Goal: Information Seeking & Learning: Learn about a topic

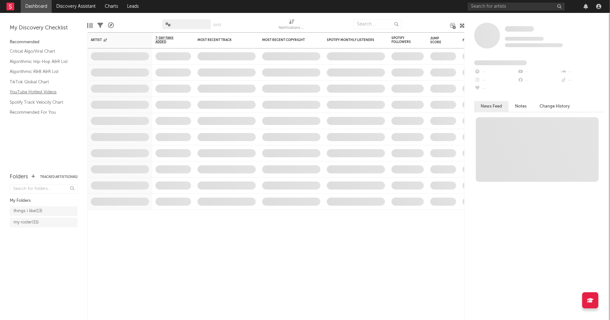
click at [38, 92] on link "YouTube Hottest Videos" at bounding box center [40, 92] width 61 height 7
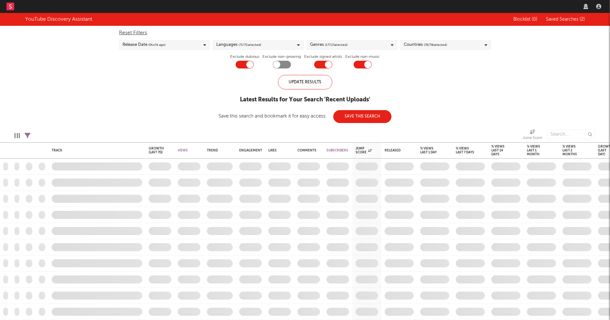
checkbox input "true"
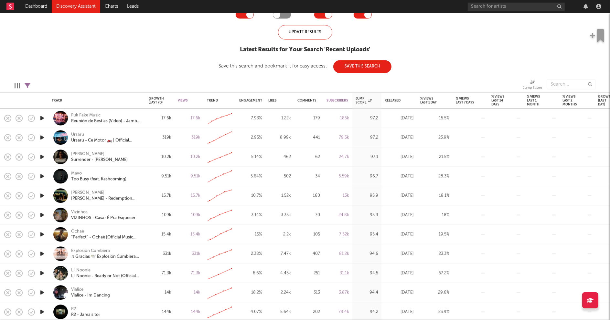
click at [42, 137] on icon "button" at bounding box center [42, 138] width 7 height 8
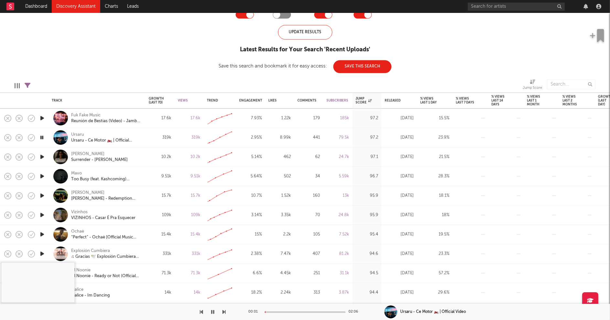
click at [278, 313] on div at bounding box center [305, 313] width 81 height 2
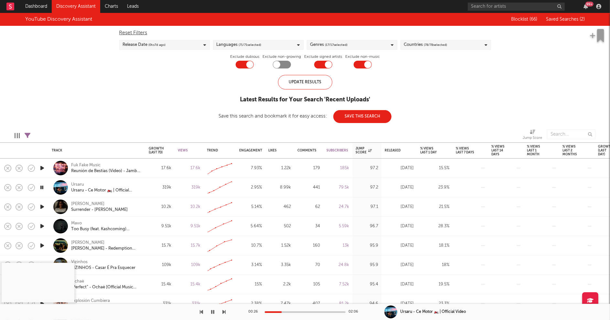
click at [213, 313] on icon "button" at bounding box center [212, 312] width 3 height 5
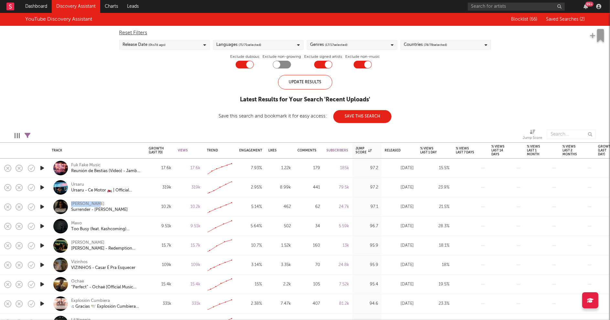
click at [39, 226] on icon "button" at bounding box center [42, 226] width 7 height 8
click at [41, 226] on icon "button" at bounding box center [42, 226] width 7 height 8
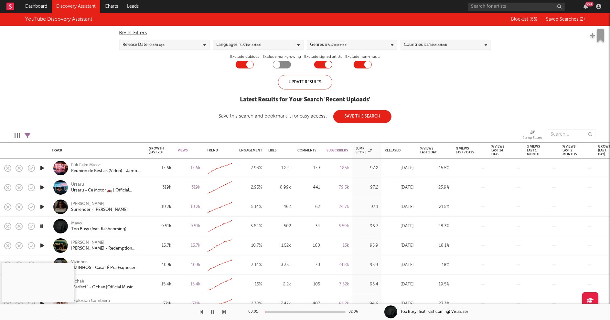
click at [277, 312] on div at bounding box center [305, 313] width 81 height 2
click at [214, 312] on icon "button" at bounding box center [212, 312] width 3 height 5
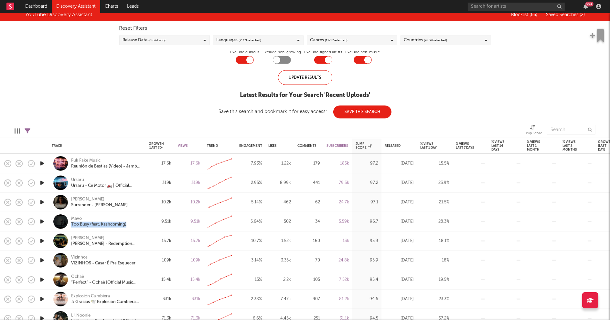
click at [42, 240] on icon "button" at bounding box center [42, 241] width 7 height 8
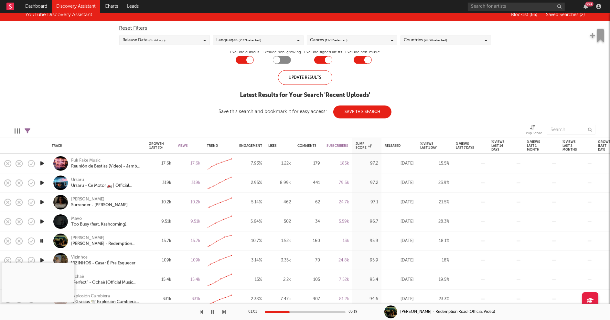
click at [290, 312] on div at bounding box center [305, 313] width 81 height 2
click at [43, 241] on icon "button" at bounding box center [42, 241] width 6 height 8
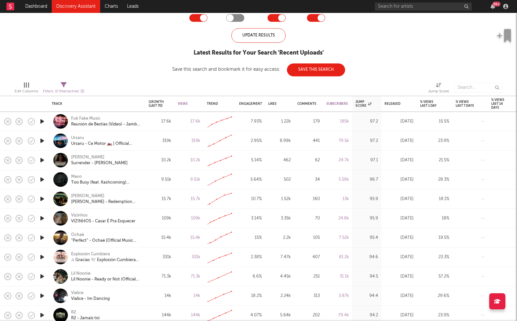
click at [41, 237] on icon "button" at bounding box center [42, 238] width 7 height 8
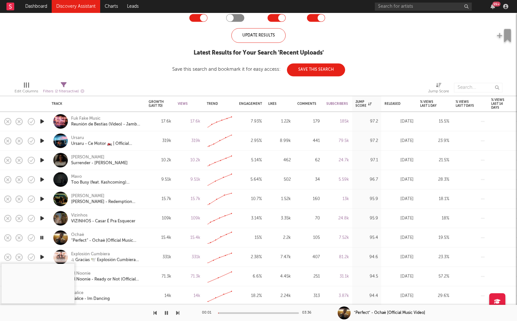
click at [232, 313] on div at bounding box center [258, 314] width 81 height 2
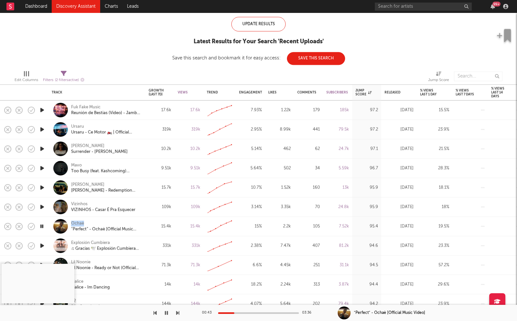
click at [42, 225] on icon "button" at bounding box center [42, 226] width 6 height 8
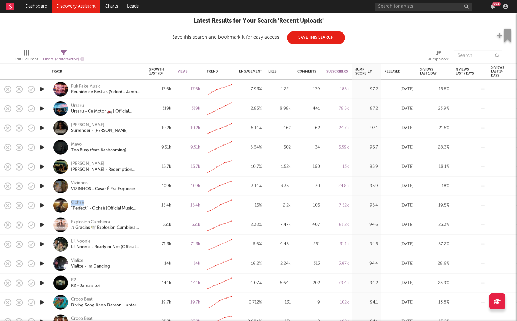
click at [41, 244] on icon "button" at bounding box center [42, 245] width 7 height 8
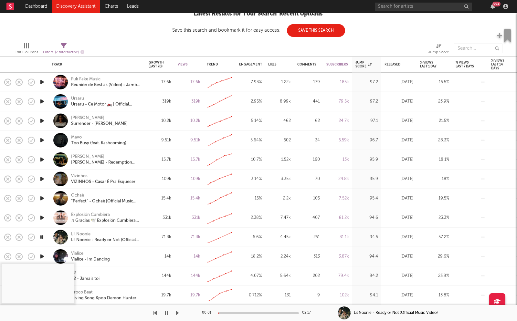
click at [237, 314] on div at bounding box center [258, 314] width 81 height 2
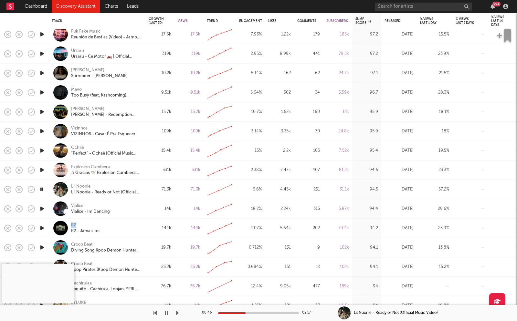
click at [166, 313] on icon "button" at bounding box center [166, 313] width 3 height 5
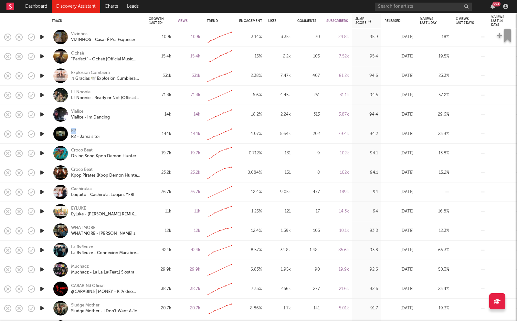
click at [40, 191] on icon "button" at bounding box center [42, 192] width 7 height 8
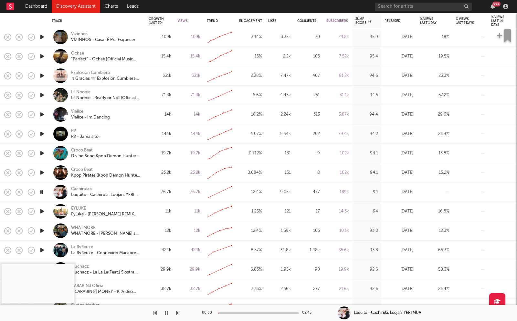
click at [234, 313] on div at bounding box center [258, 314] width 81 height 2
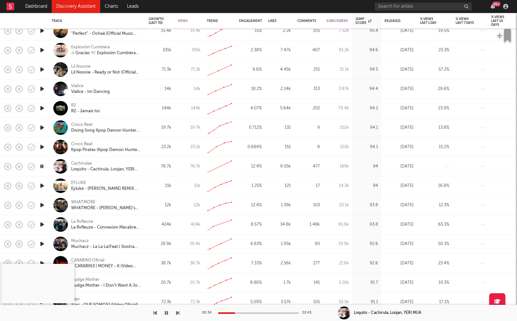
click at [42, 184] on icon "button" at bounding box center [42, 186] width 7 height 8
click at [238, 314] on div "00:03 02:53" at bounding box center [258, 313] width 113 height 16
click at [238, 311] on div "00:03 02:53" at bounding box center [258, 313] width 113 height 16
click at [238, 313] on div at bounding box center [258, 314] width 81 height 2
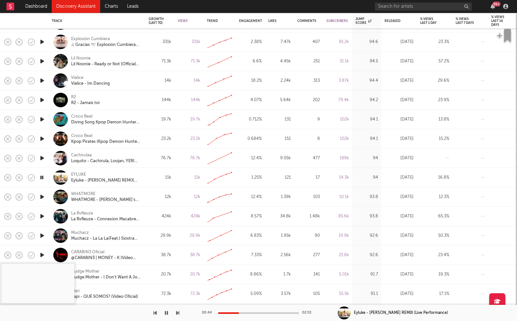
click at [43, 197] on icon "button" at bounding box center [42, 197] width 7 height 8
click at [43, 197] on icon "button" at bounding box center [42, 197] width 6 height 8
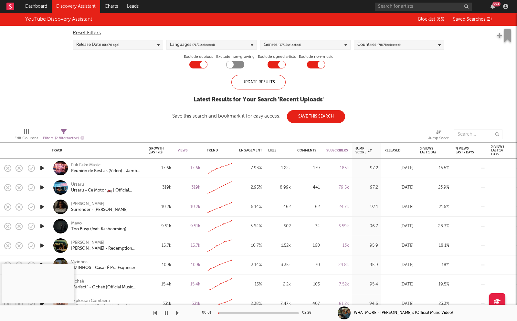
click at [410, 45] on div "Countries ( 78 / 78 selected)" at bounding box center [399, 45] width 91 height 10
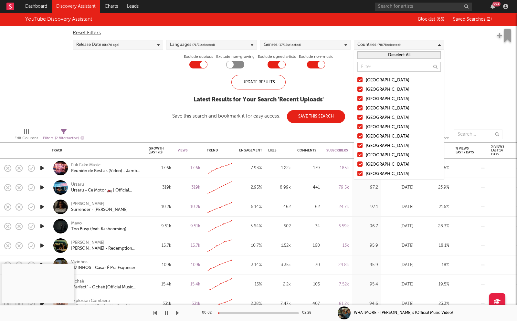
click at [403, 54] on button "Deselect All" at bounding box center [399, 54] width 83 height 7
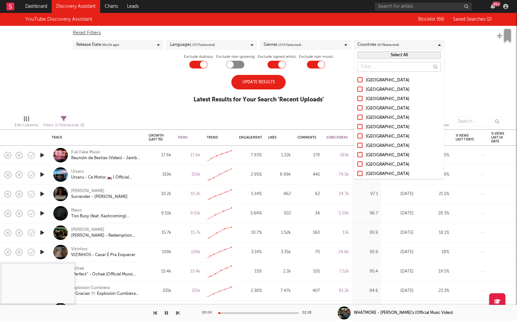
click at [377, 81] on div "[GEOGRAPHIC_DATA]" at bounding box center [403, 81] width 75 height 8
click at [358, 81] on input "[GEOGRAPHIC_DATA]" at bounding box center [358, 81] width 0 height 8
click at [376, 89] on div "Australia" at bounding box center [403, 90] width 75 height 8
click at [358, 89] on input "Australia" at bounding box center [358, 90] width 0 height 8
click at [375, 98] on div "Canada" at bounding box center [403, 99] width 75 height 8
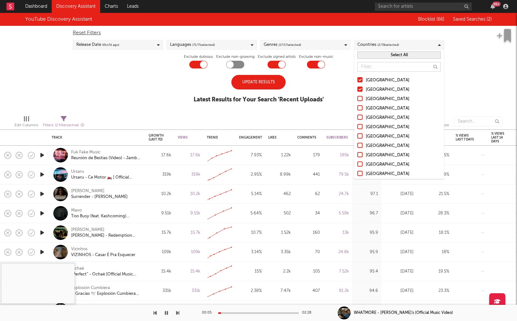
click at [358, 98] on input "Canada" at bounding box center [358, 99] width 0 height 8
click at [376, 109] on div "United Kingdom" at bounding box center [403, 109] width 75 height 8
click at [358, 109] on input "United Kingdom" at bounding box center [358, 109] width 0 height 8
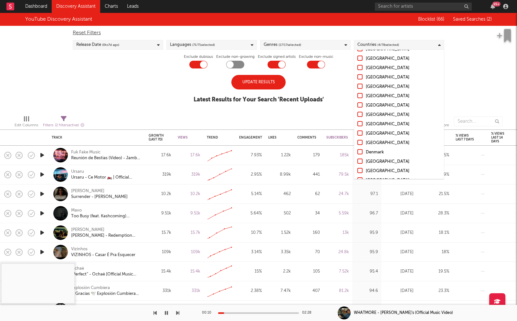
click at [371, 133] on div "Ireland" at bounding box center [403, 134] width 75 height 8
click at [358, 133] on input "Ireland" at bounding box center [358, 134] width 0 height 8
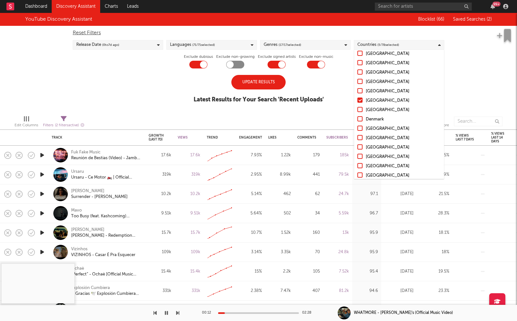
scroll to position [186, 0]
click at [378, 110] on div "Norway" at bounding box center [403, 110] width 75 height 8
click at [358, 110] on input "Norway" at bounding box center [358, 110] width 0 height 8
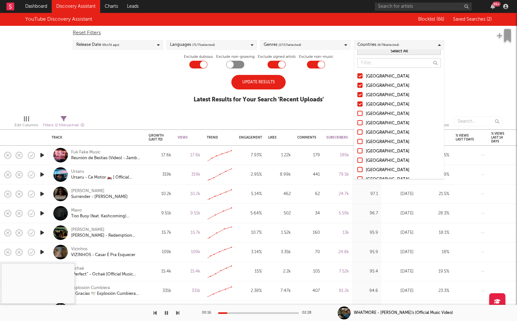
scroll to position [4, 0]
click at [375, 113] on div "Germany" at bounding box center [403, 114] width 75 height 8
click at [358, 113] on input "Germany" at bounding box center [358, 114] width 0 height 8
click at [375, 123] on div "Belgium" at bounding box center [403, 124] width 75 height 8
click at [358, 123] on input "Belgium" at bounding box center [358, 124] width 0 height 8
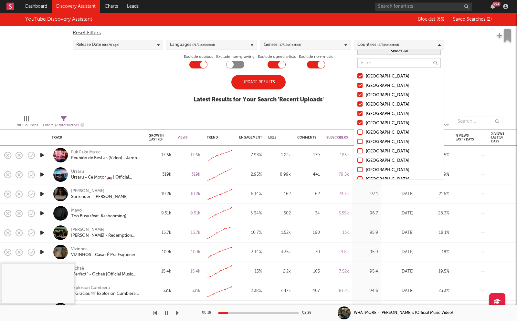
click at [373, 131] on div "France" at bounding box center [403, 133] width 75 height 8
click at [358, 131] on input "France" at bounding box center [358, 133] width 0 height 8
click at [374, 132] on div "France" at bounding box center [403, 133] width 75 height 8
click at [358, 132] on input "France" at bounding box center [358, 133] width 0 height 8
click at [373, 123] on div "Belgium" at bounding box center [403, 124] width 75 height 8
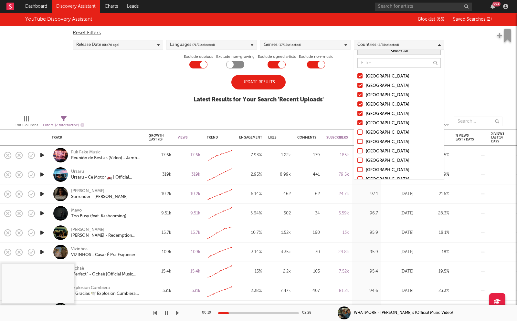
click at [358, 123] on input "Belgium" at bounding box center [358, 124] width 0 height 8
click at [375, 114] on div "Germany" at bounding box center [403, 114] width 75 height 8
click at [358, 114] on input "Germany" at bounding box center [358, 114] width 0 height 8
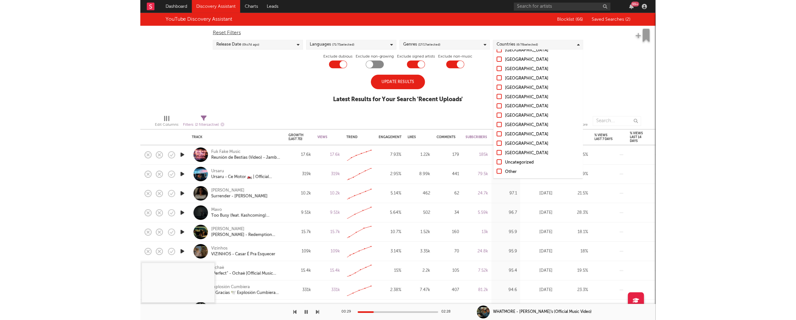
scroll to position [630, 0]
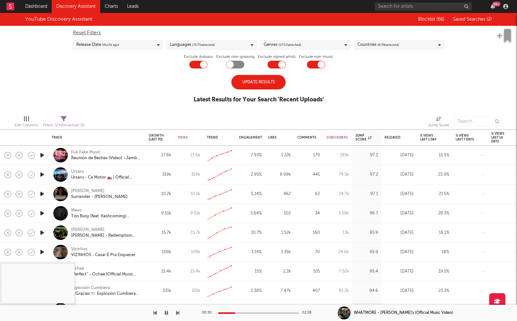
click at [255, 84] on div "Update Results" at bounding box center [258, 82] width 54 height 15
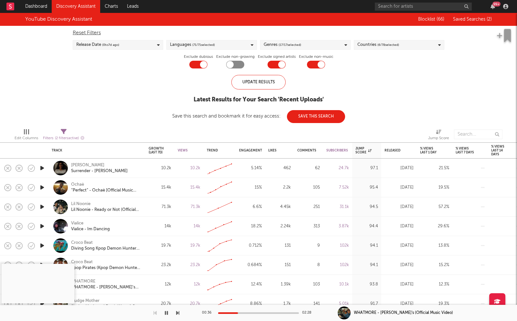
click at [166, 313] on icon "button" at bounding box center [166, 313] width 3 height 5
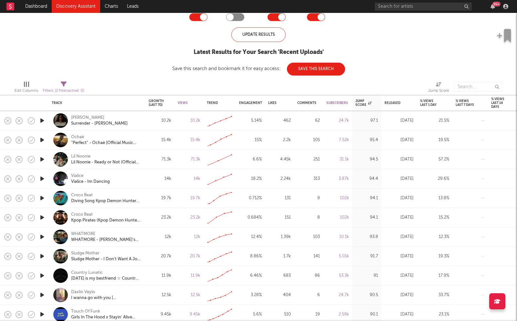
click at [42, 256] on icon "button" at bounding box center [42, 256] width 7 height 8
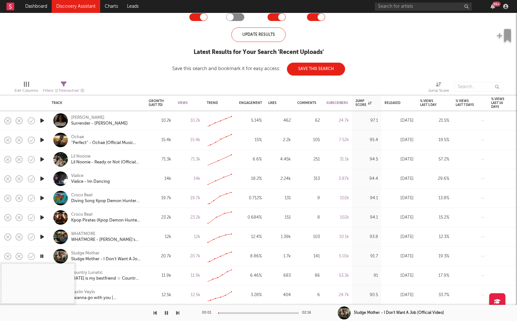
click at [232, 313] on div at bounding box center [258, 314] width 81 height 2
click at [165, 314] on icon "button" at bounding box center [166, 313] width 3 height 5
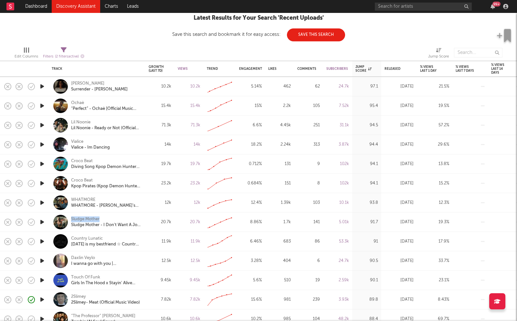
click at [40, 259] on icon "button" at bounding box center [42, 261] width 7 height 8
click at [41, 261] on icon "button" at bounding box center [42, 261] width 7 height 8
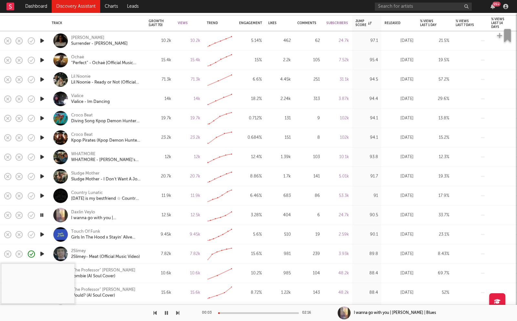
click at [241, 313] on div at bounding box center [258, 314] width 81 height 2
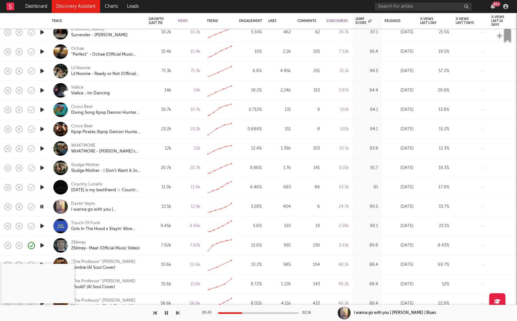
click at [43, 225] on icon "button" at bounding box center [42, 226] width 7 height 8
click at [238, 313] on div at bounding box center [258, 314] width 81 height 2
drag, startPoint x: 167, startPoint y: 312, endPoint x: 163, endPoint y: 294, distance: 18.9
click at [167, 312] on icon "button" at bounding box center [166, 313] width 3 height 5
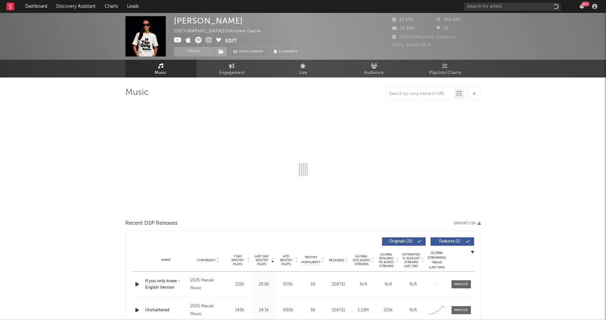
select select "1w"
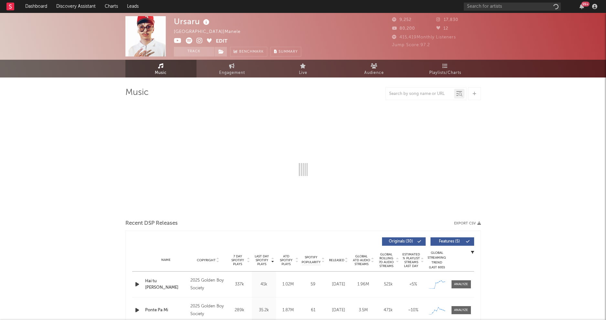
select select "6m"
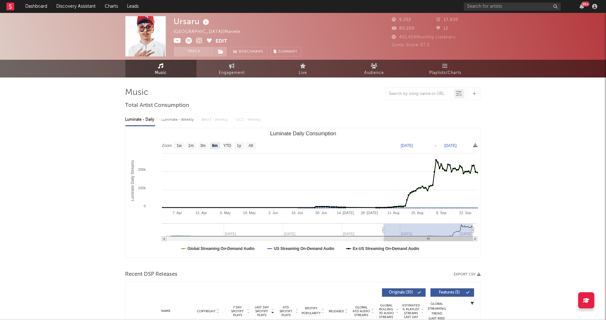
click at [181, 119] on div "Luminate - Weekly" at bounding box center [179, 119] width 34 height 11
select select "1w"
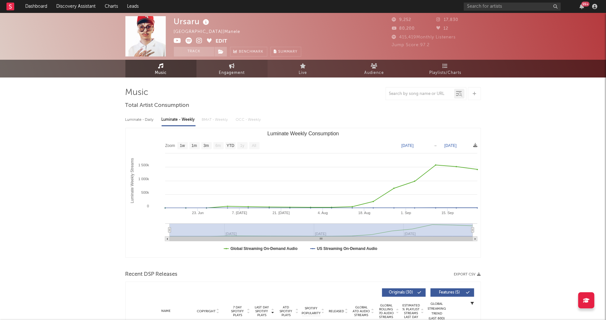
click at [238, 72] on span "Engagement" at bounding box center [232, 73] width 26 height 8
select select "1w"
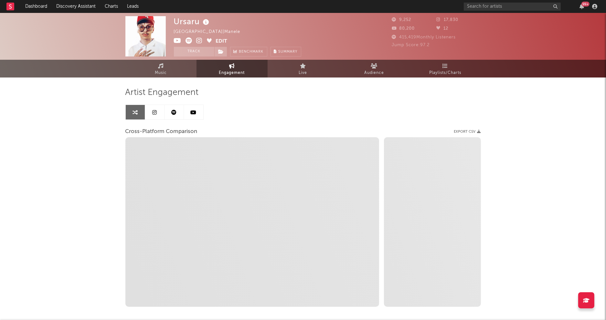
click at [201, 40] on icon at bounding box center [200, 41] width 6 height 6
select select "1m"
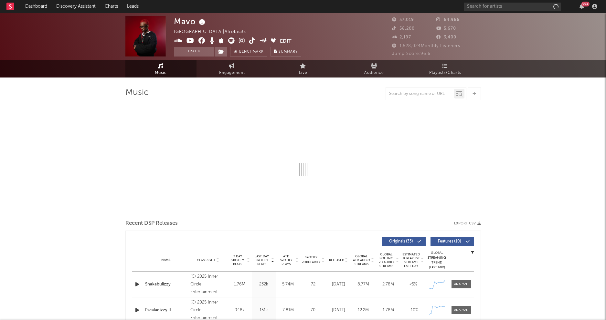
select select "6m"
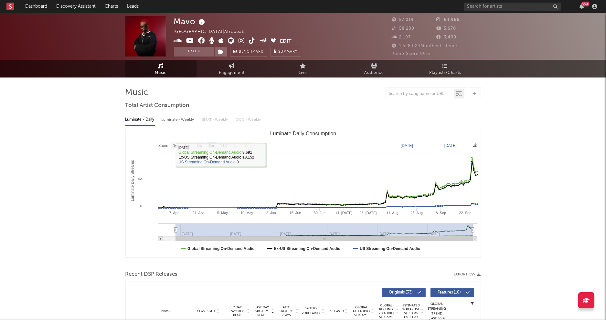
click at [180, 118] on div "Luminate - Weekly" at bounding box center [179, 119] width 34 height 11
select select "1w"
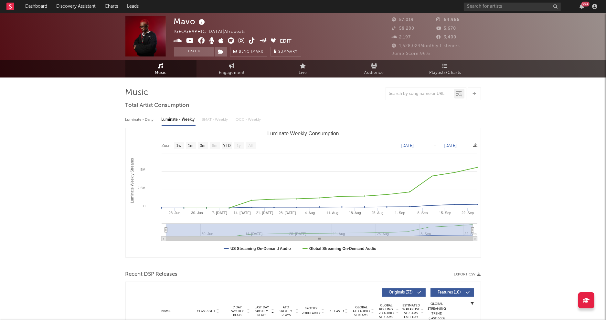
click at [243, 40] on icon at bounding box center [242, 41] width 6 height 6
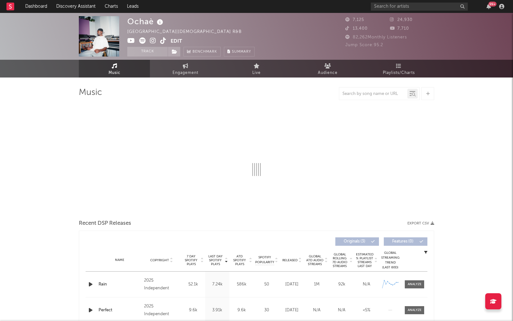
click at [151, 41] on icon at bounding box center [153, 41] width 6 height 6
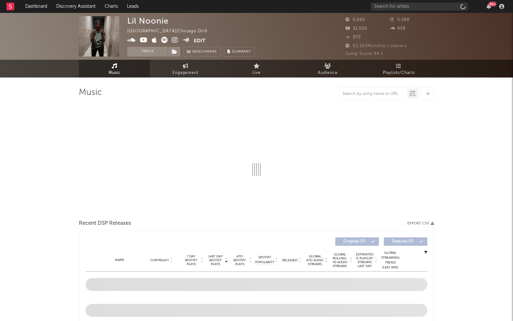
select select "1w"
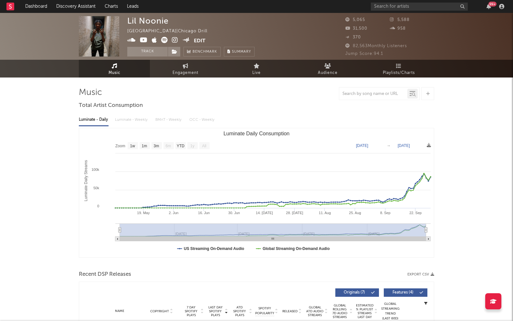
click at [176, 40] on icon at bounding box center [175, 40] width 6 height 6
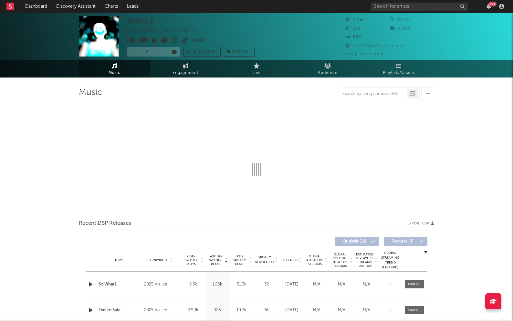
select select "1w"
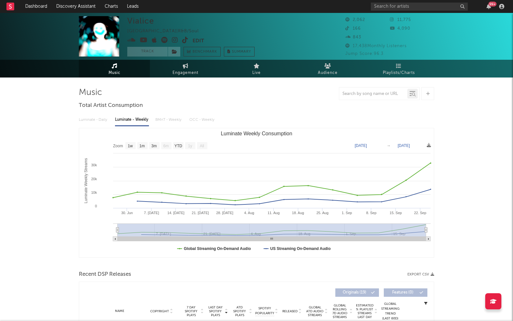
click at [176, 40] on icon at bounding box center [175, 40] width 6 height 6
click at [191, 73] on span "Engagement" at bounding box center [186, 73] width 26 height 8
select select "1w"
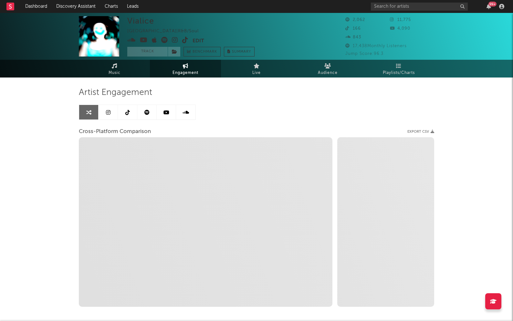
select select "1m"
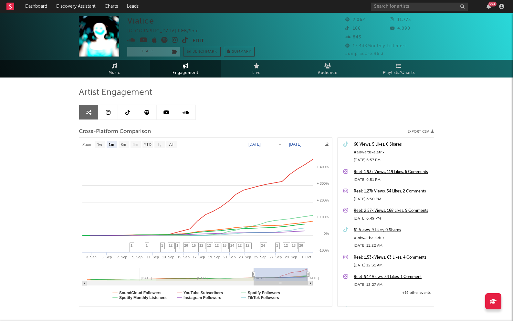
click at [144, 38] on icon at bounding box center [144, 40] width 8 height 6
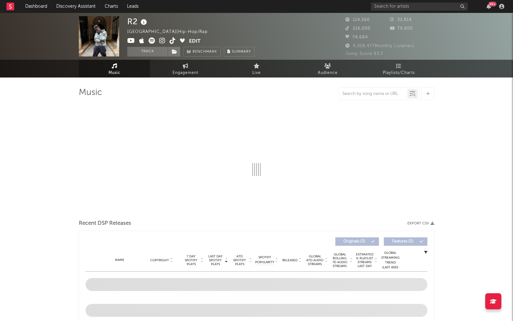
select select "6m"
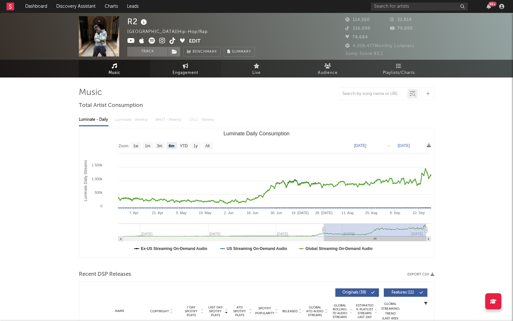
click at [188, 61] on link "Engagement" at bounding box center [185, 69] width 71 height 18
select select "1w"
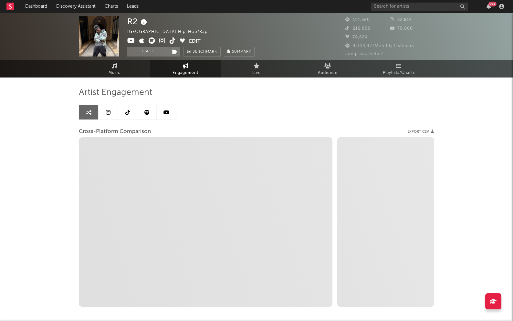
select select "1m"
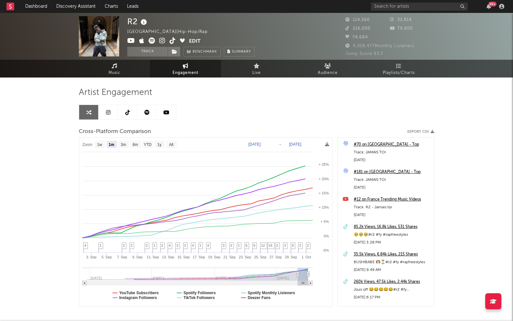
click at [162, 41] on icon at bounding box center [162, 41] width 6 height 6
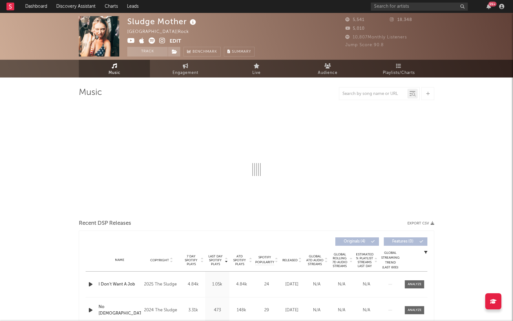
click at [162, 40] on icon at bounding box center [162, 41] width 6 height 6
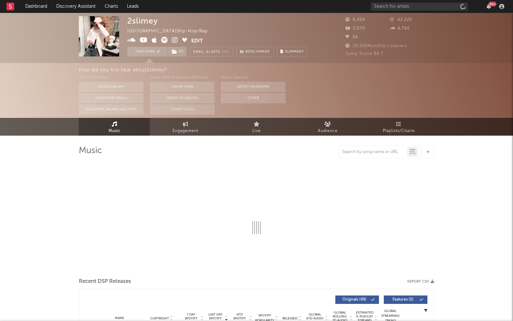
select select "6m"
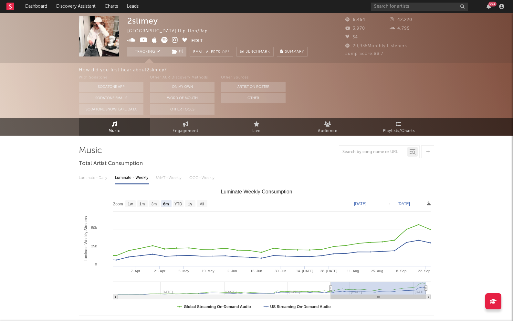
click at [176, 40] on icon at bounding box center [175, 40] width 6 height 6
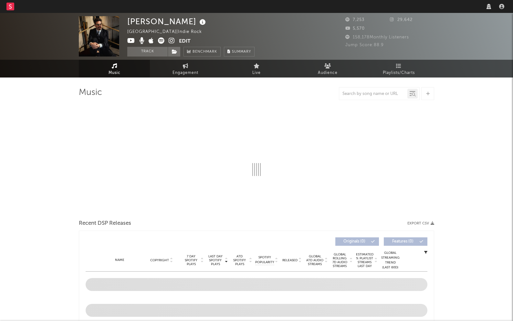
select select "1w"
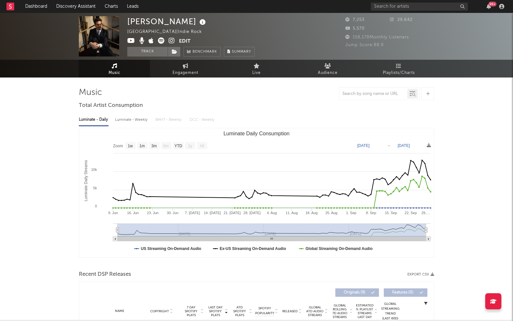
click at [170, 40] on icon at bounding box center [172, 41] width 6 height 6
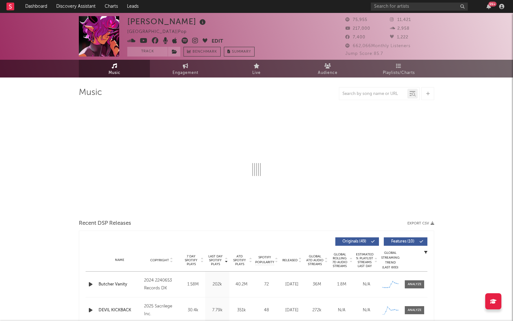
select select "6m"
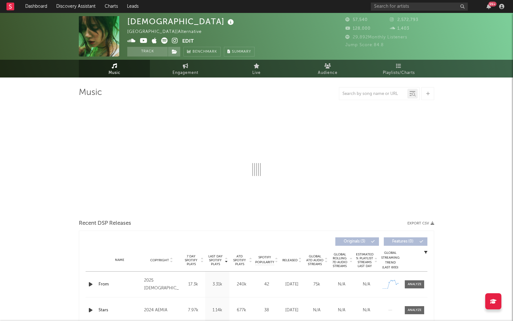
click at [176, 41] on icon at bounding box center [175, 41] width 6 height 6
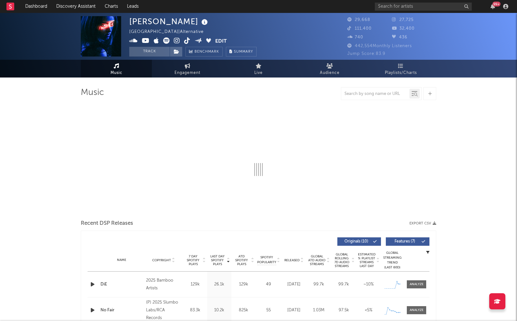
select select "6m"
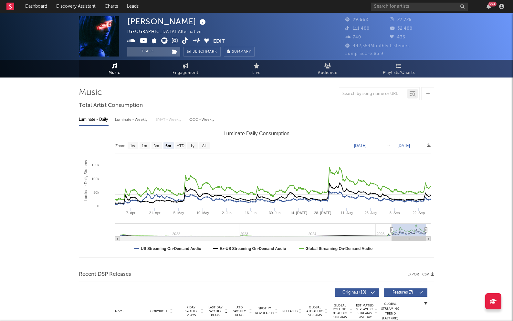
click at [175, 40] on icon at bounding box center [175, 41] width 6 height 6
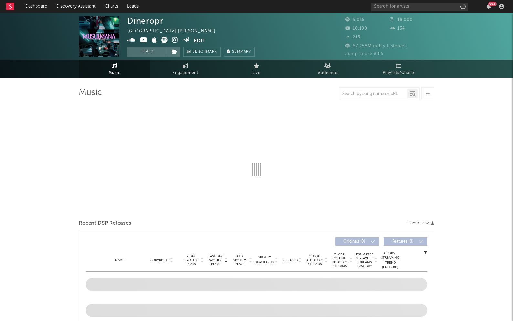
select select "6m"
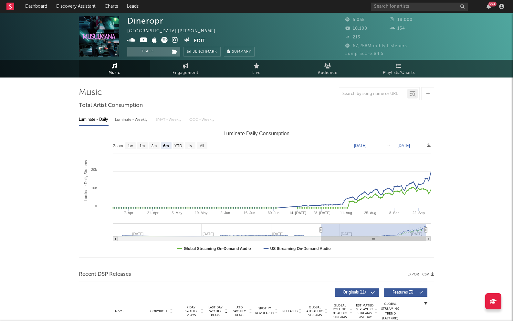
click at [176, 41] on icon at bounding box center [175, 40] width 6 height 6
click at [127, 118] on div "Luminate - Weekly" at bounding box center [132, 119] width 34 height 11
select select "1w"
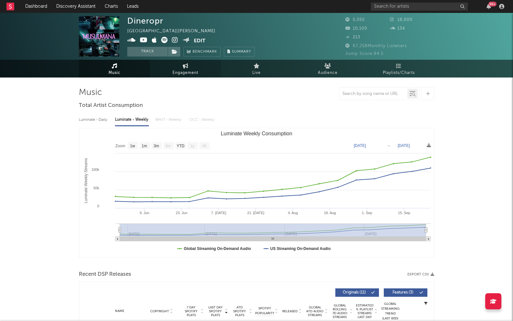
click at [177, 77] on link "Engagement" at bounding box center [185, 69] width 71 height 18
select select "1w"
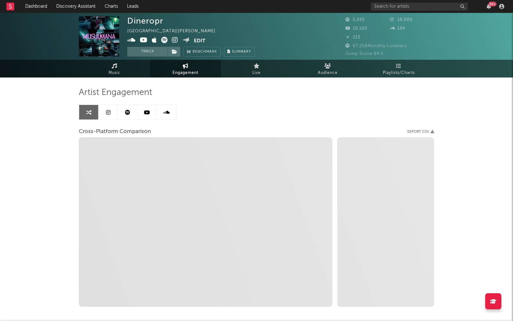
select select "1m"
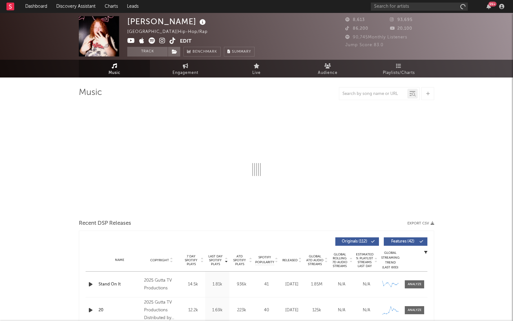
select select "6m"
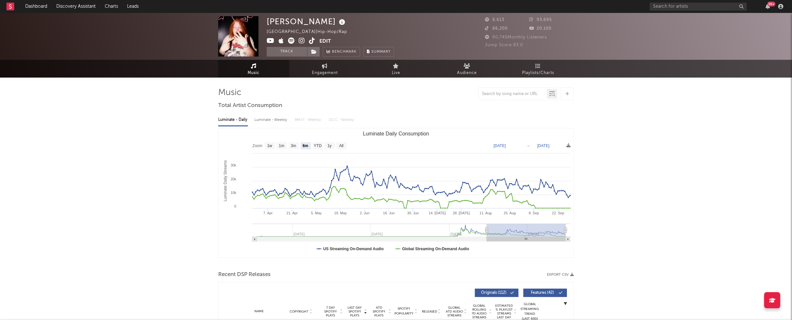
click at [303, 41] on icon at bounding box center [302, 41] width 6 height 6
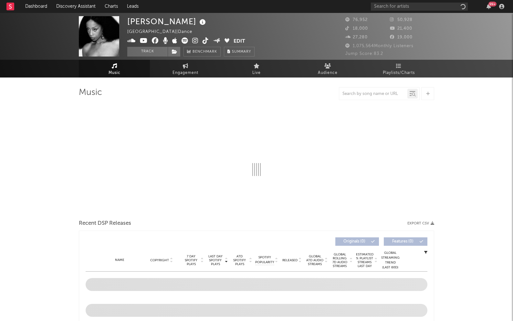
select select "6m"
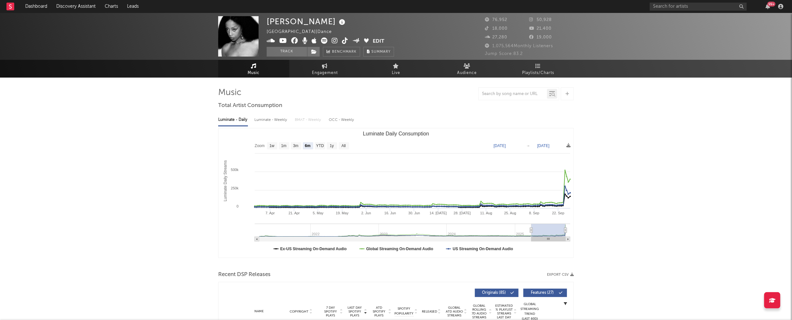
click at [334, 41] on icon at bounding box center [335, 41] width 6 height 6
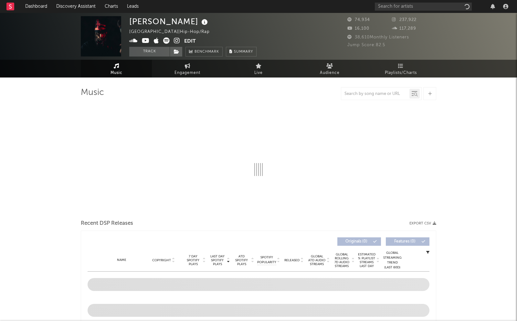
select select "6m"
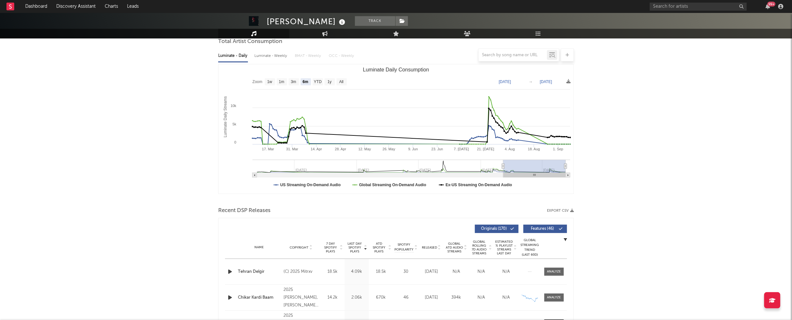
scroll to position [82, 0]
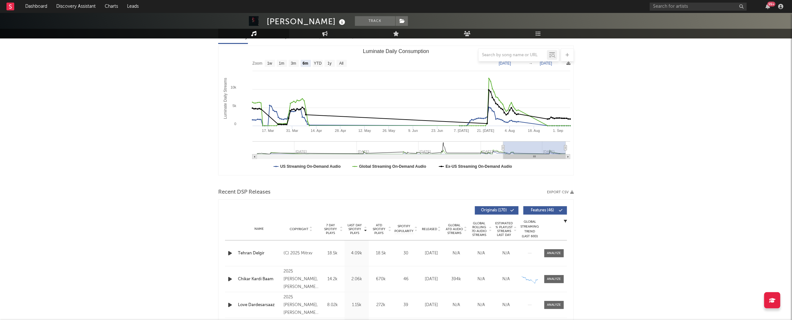
click at [229, 252] on icon "button" at bounding box center [230, 253] width 7 height 8
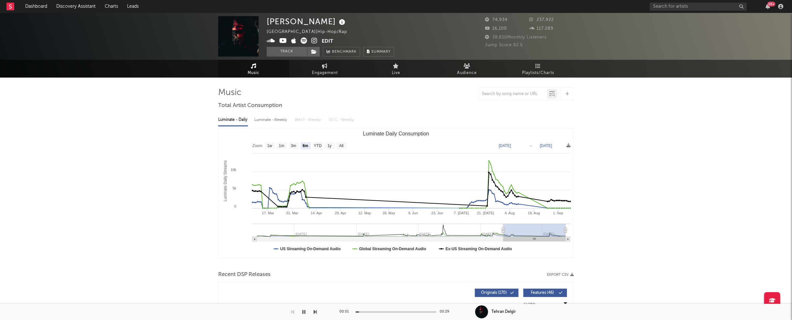
click at [268, 119] on div "Luminate - Weekly" at bounding box center [271, 119] width 34 height 11
select select "6m"
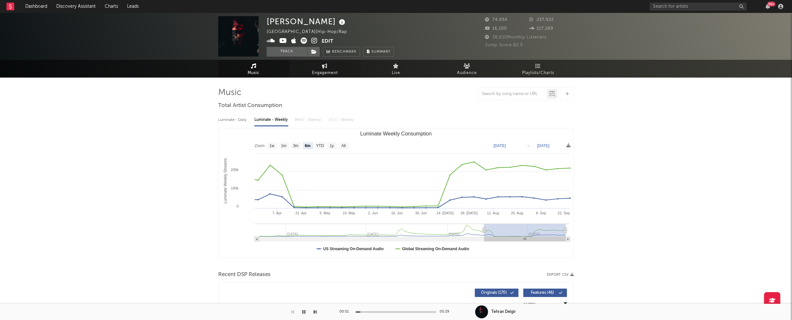
click at [328, 69] on span "Engagement" at bounding box center [325, 73] width 26 height 8
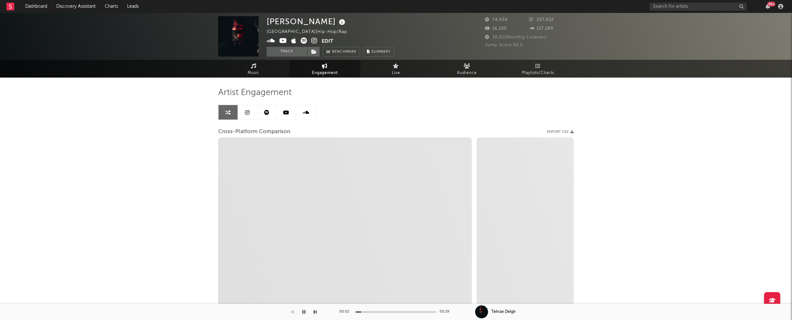
select select "1w"
click at [314, 38] on icon at bounding box center [314, 41] width 6 height 6
select select "1m"
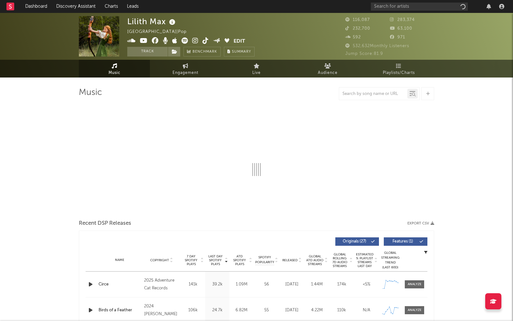
select select "6m"
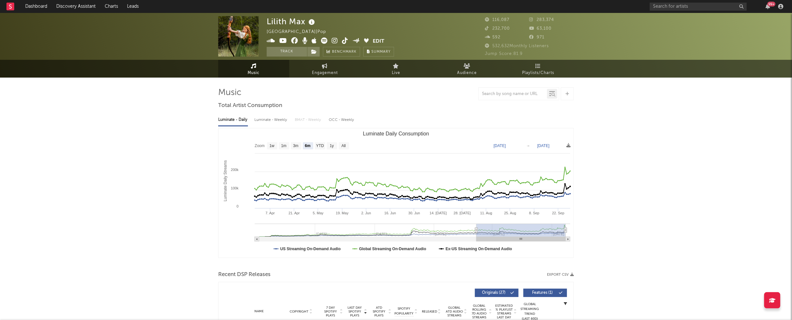
click at [334, 41] on icon at bounding box center [335, 41] width 6 height 6
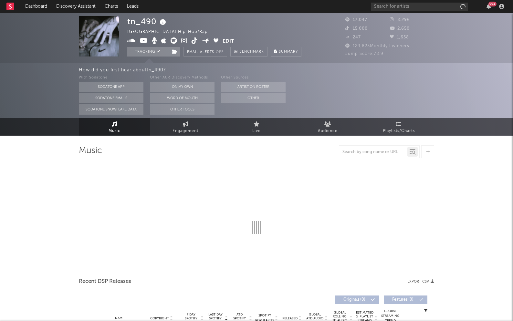
select select "6m"
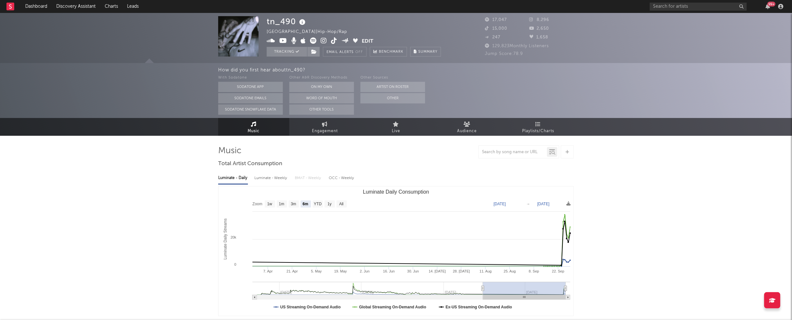
click at [322, 41] on icon at bounding box center [324, 41] width 6 height 6
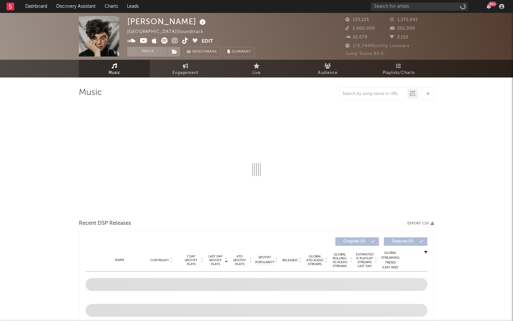
select select "6m"
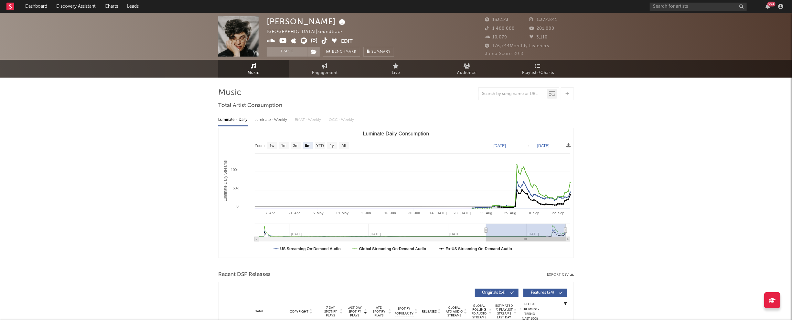
click at [315, 42] on icon at bounding box center [314, 41] width 6 height 6
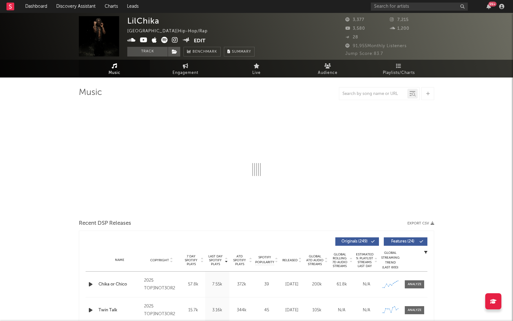
select select "1w"
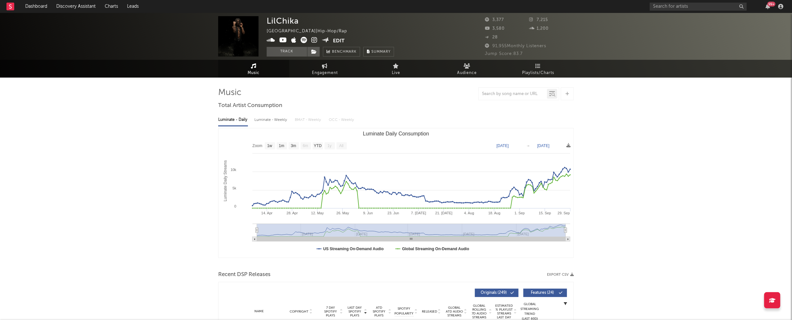
click at [315, 41] on icon at bounding box center [314, 40] width 6 height 6
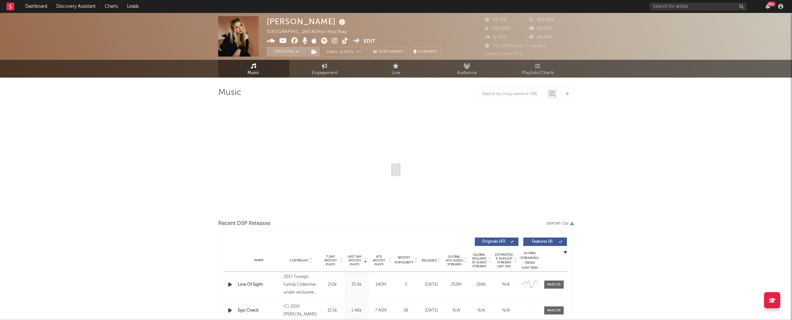
click at [337, 41] on icon at bounding box center [335, 41] width 6 height 6
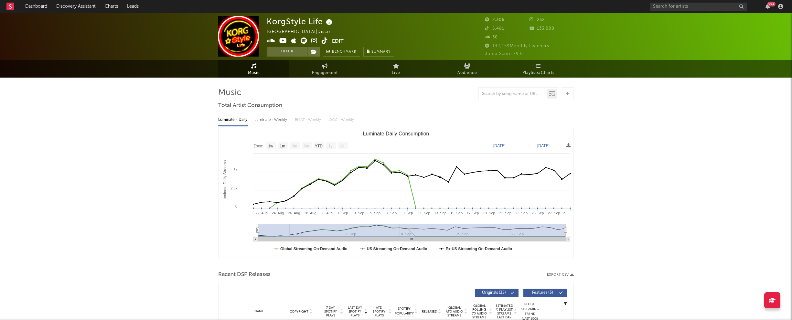
select select "1w"
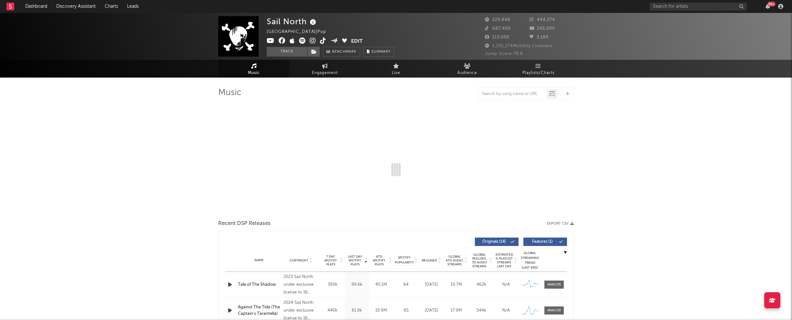
select select "6m"
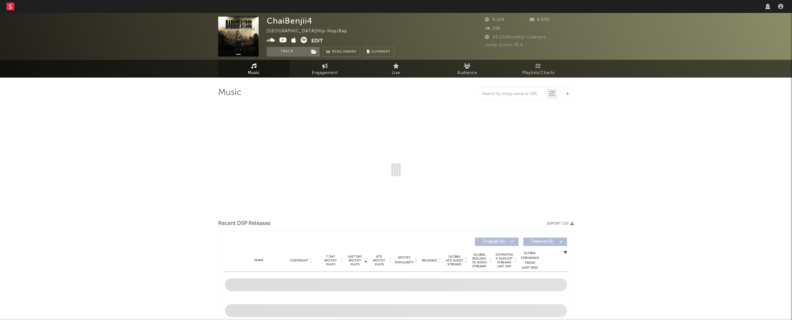
select select "6m"
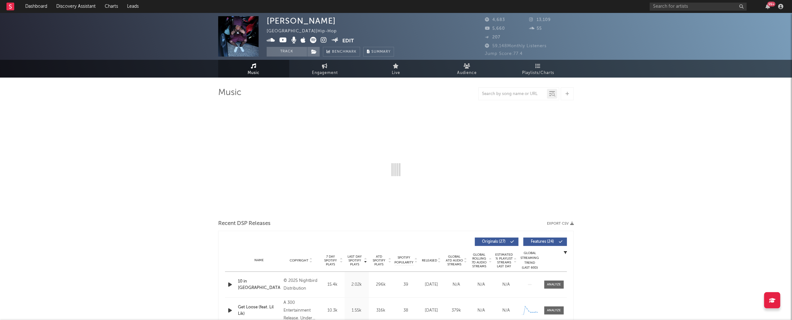
click at [321, 40] on icon at bounding box center [324, 40] width 6 height 6
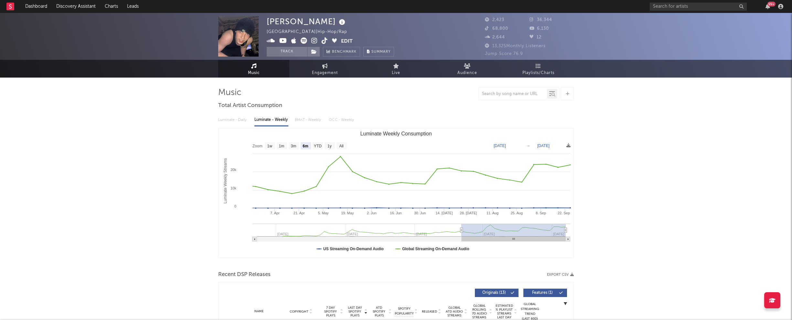
select select "6m"
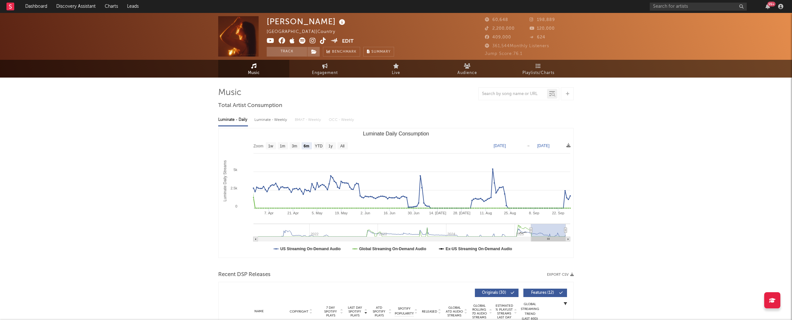
select select "6m"
click at [313, 41] on icon at bounding box center [313, 41] width 6 height 6
click at [265, 118] on div "Luminate - Weekly" at bounding box center [271, 119] width 34 height 11
select select "6m"
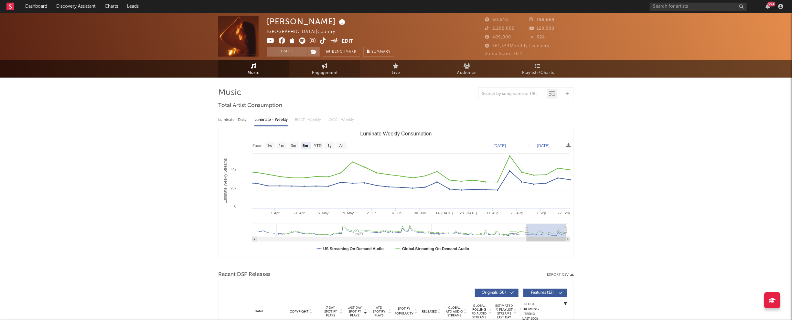
click at [326, 72] on span "Engagement" at bounding box center [325, 73] width 26 height 8
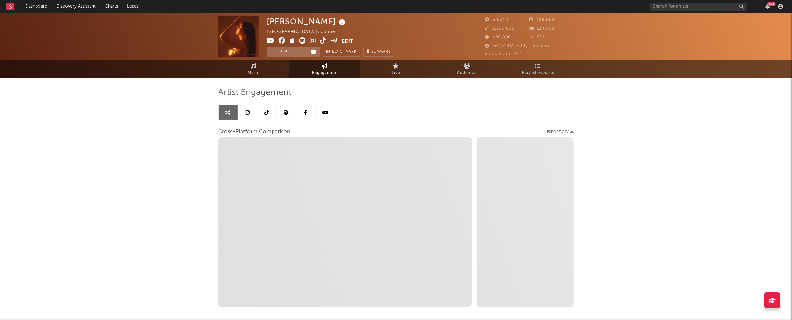
select select "1w"
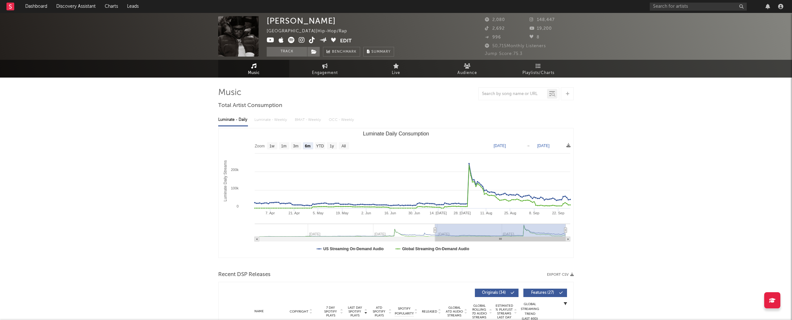
select select "6m"
click at [324, 74] on span "Engagement" at bounding box center [325, 73] width 26 height 8
select select "1w"
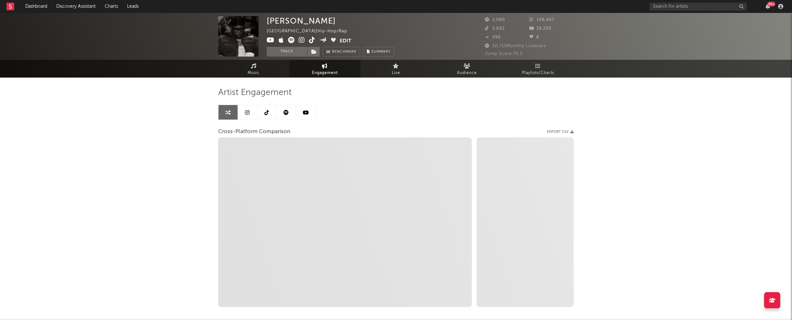
click at [302, 41] on icon at bounding box center [302, 40] width 6 height 6
select select "1m"
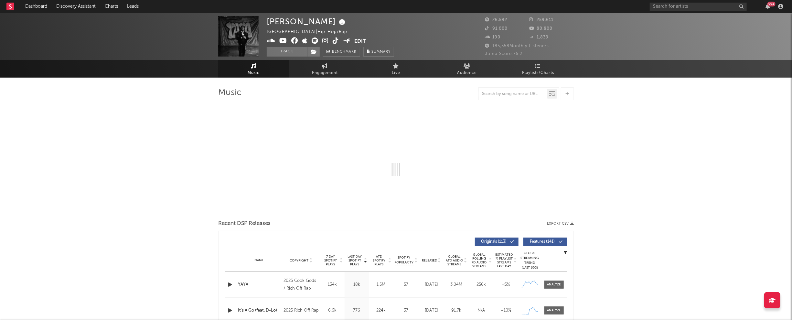
click at [325, 40] on icon at bounding box center [325, 41] width 6 height 6
